Goal: Transaction & Acquisition: Purchase product/service

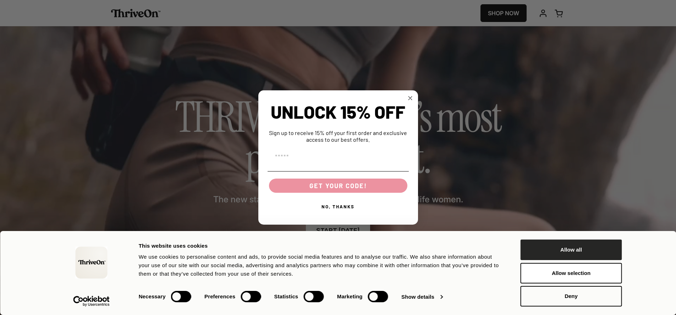
click at [589, 256] on button "Allow all" at bounding box center [570, 250] width 101 height 21
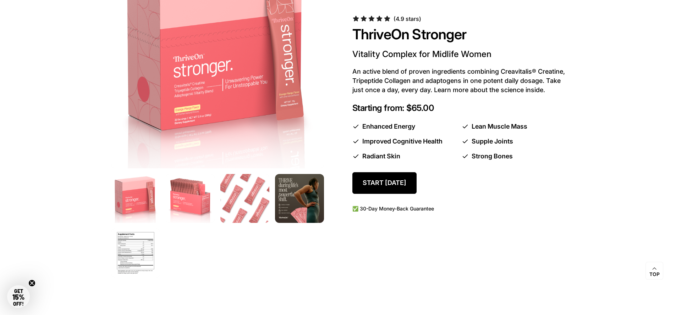
scroll to position [393, 0]
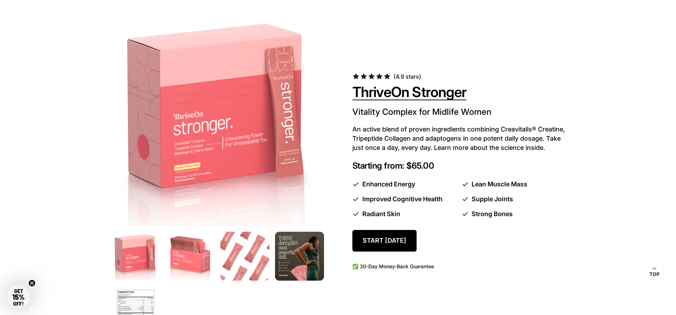
click at [407, 92] on span "ThriveOn Stronger" at bounding box center [409, 92] width 114 height 18
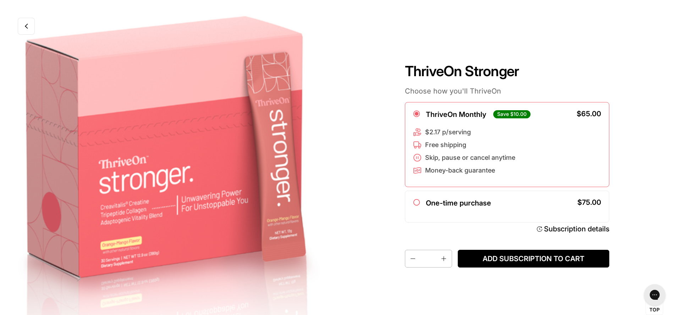
click at [28, 29] on link at bounding box center [26, 26] width 17 height 17
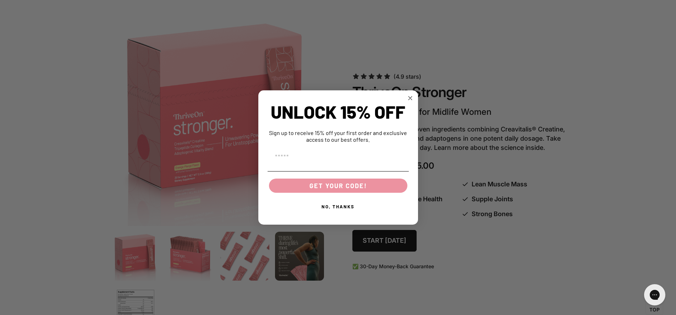
click at [398, 80] on div "Close dialog UNLOCK 15% OFF Sign up to receive 15% off your first order and exc…" at bounding box center [338, 157] width 676 height 315
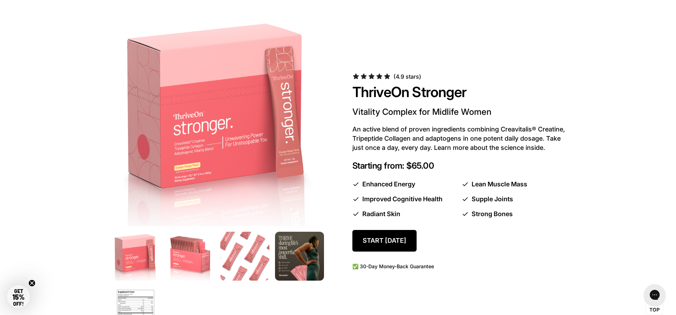
click at [412, 80] on span "(4.9 stars)" at bounding box center [407, 76] width 28 height 7
click at [371, 78] on icon at bounding box center [371, 77] width 6 height 6
click at [370, 79] on icon at bounding box center [371, 77] width 6 height 6
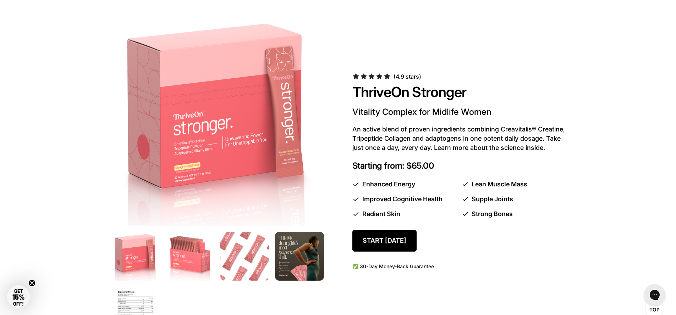
click at [370, 79] on icon at bounding box center [371, 77] width 6 height 6
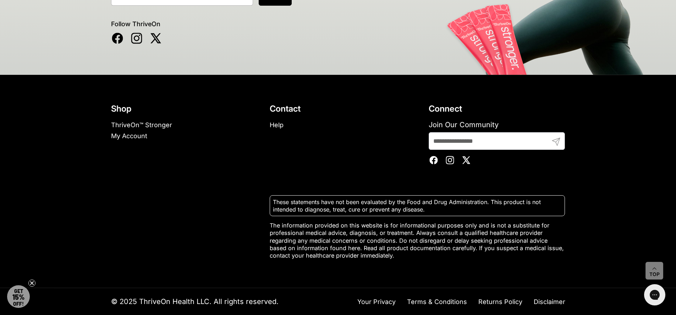
scroll to position [4523, 0]
